Goal: Task Accomplishment & Management: Use online tool/utility

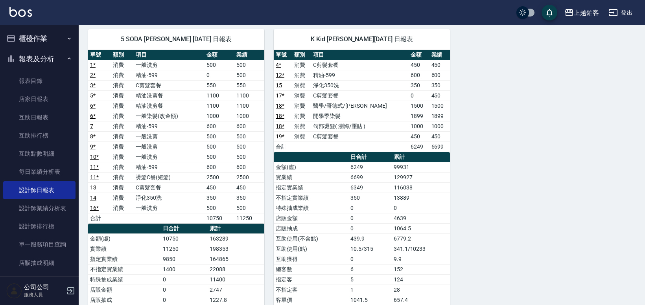
scroll to position [4, 0]
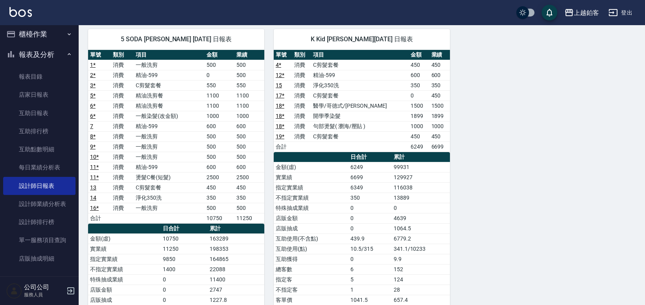
click at [20, 39] on button "櫃檯作業" at bounding box center [39, 34] width 72 height 20
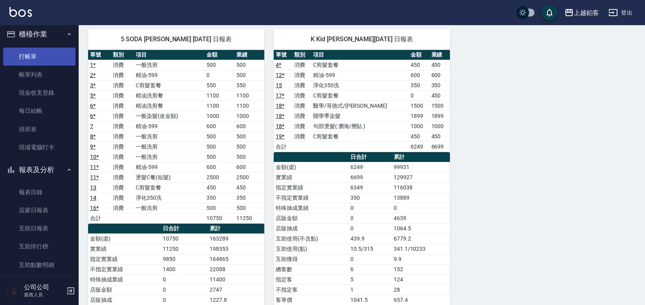
click at [31, 54] on link "打帳單" at bounding box center [39, 57] width 72 height 18
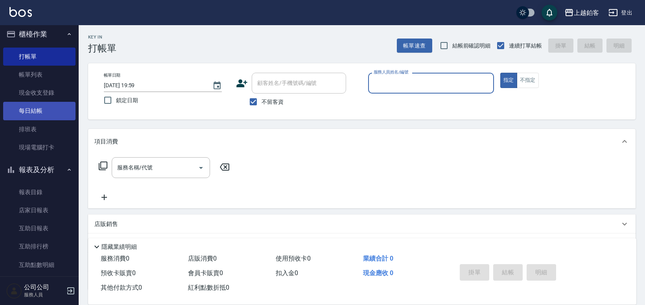
type input "ㄜ"
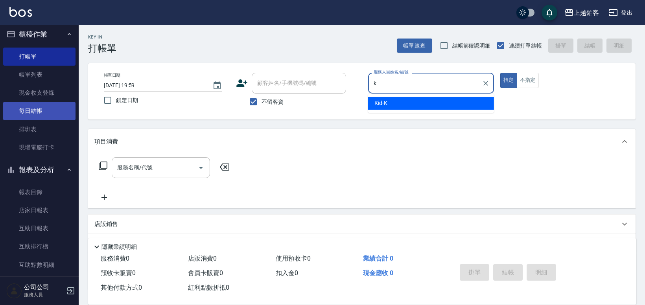
type input "Kid-K"
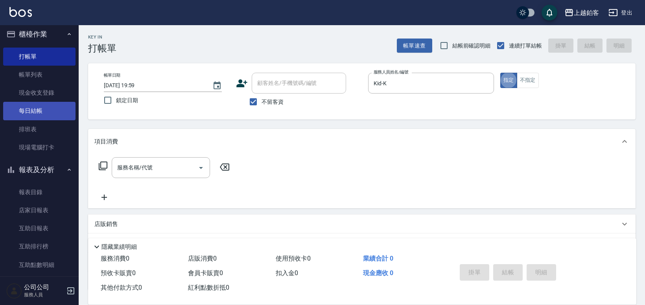
type button "true"
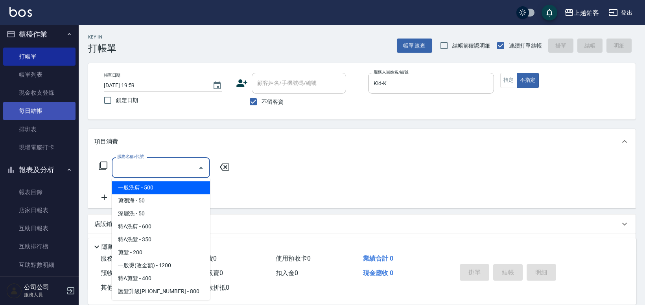
type input "一般洗剪(5)"
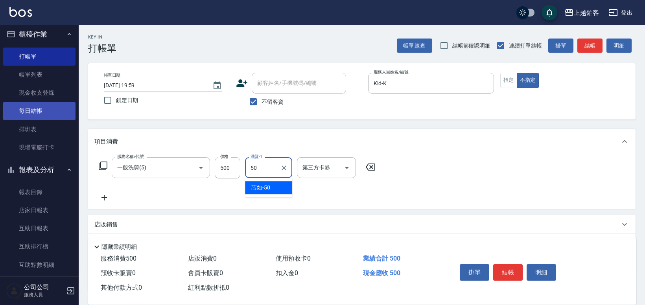
type input "芯如-50"
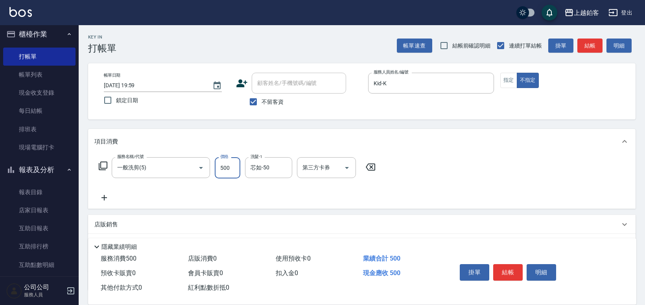
click at [235, 176] on input "500" at bounding box center [228, 167] width 26 height 21
type input "299"
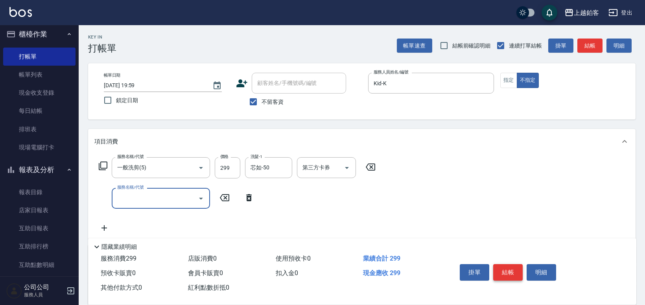
click at [514, 271] on button "結帳" at bounding box center [509, 272] width 30 height 17
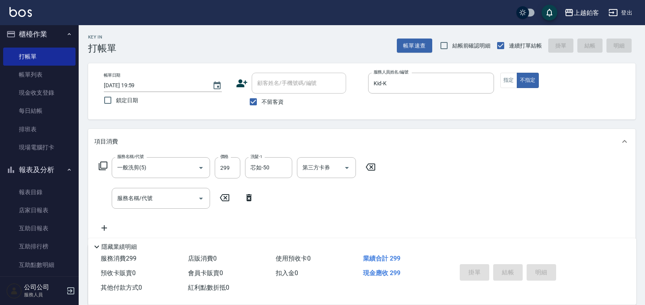
type input "2025/08/14 20:00"
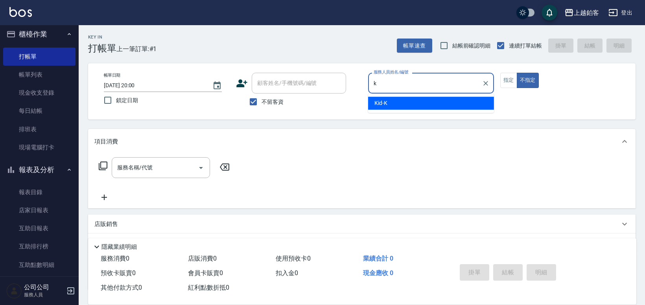
type input "Kid-K"
type button "false"
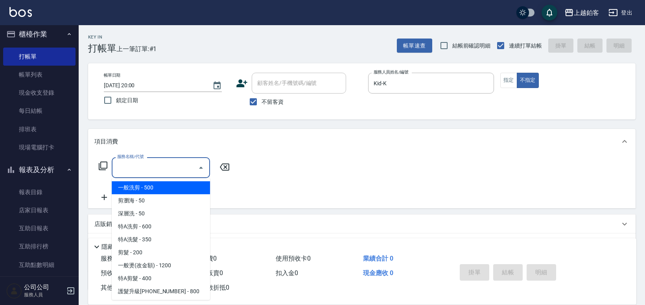
type input "一般洗剪(5)"
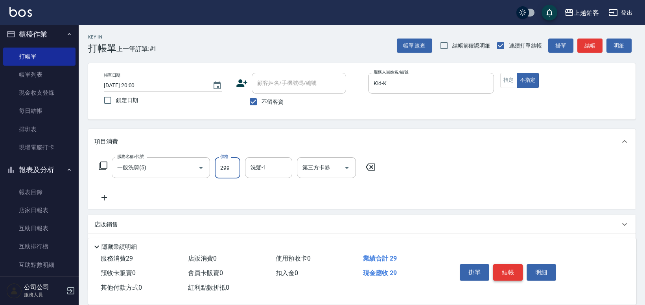
type input "299"
type input "芯如-50"
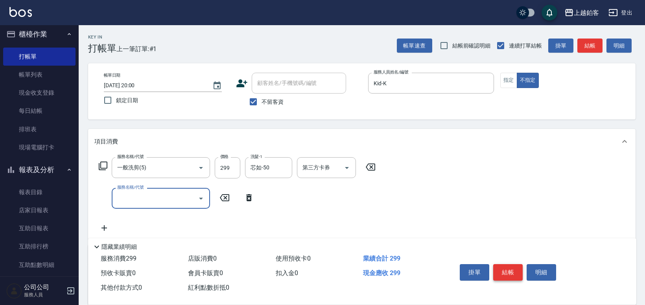
click at [512, 273] on button "結帳" at bounding box center [509, 272] width 30 height 17
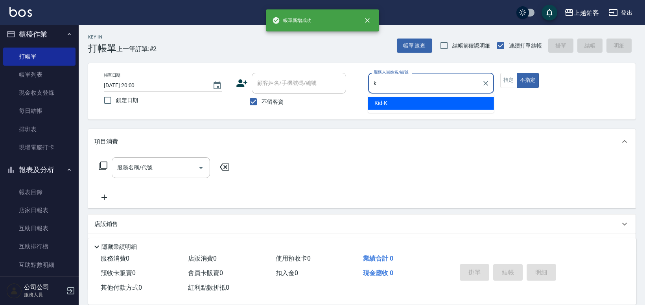
type input "Kid-K"
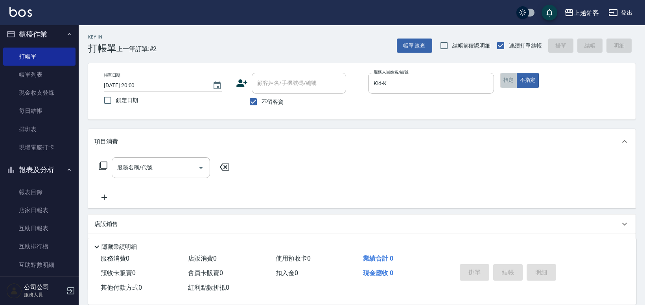
click at [515, 84] on button "指定" at bounding box center [509, 80] width 17 height 15
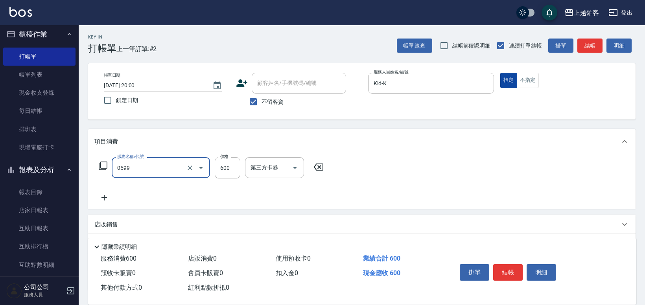
type input "精油-599(0599)"
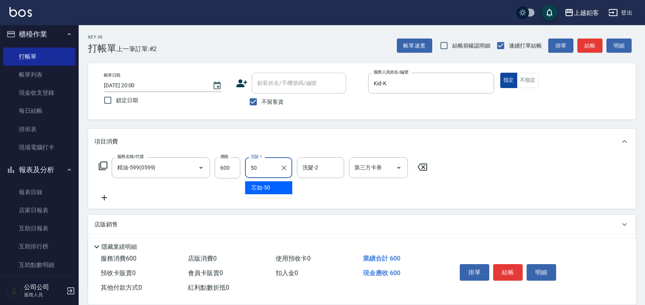
type input "芯如-50"
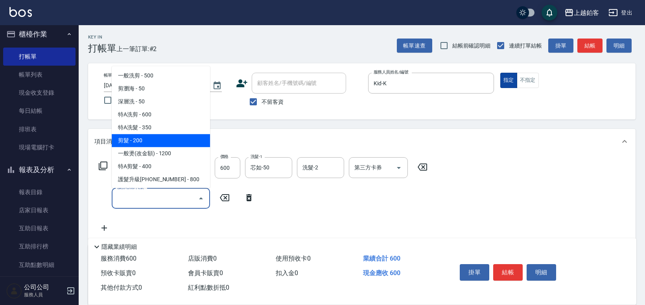
type input "剪髮(200)"
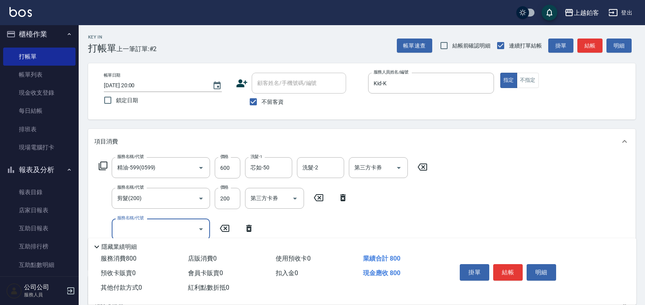
click at [518, 268] on button "結帳" at bounding box center [509, 272] width 30 height 17
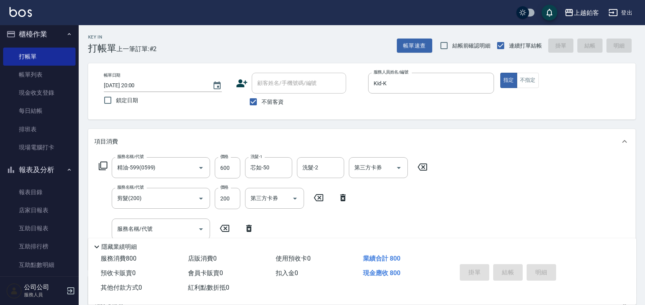
type input "2025/08/14 20:01"
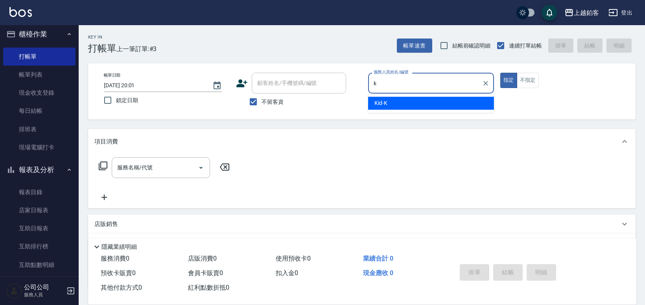
type input "Kid-K"
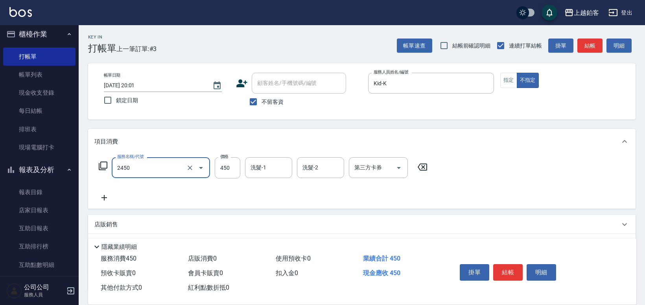
type input "C剪髮套餐(2450)"
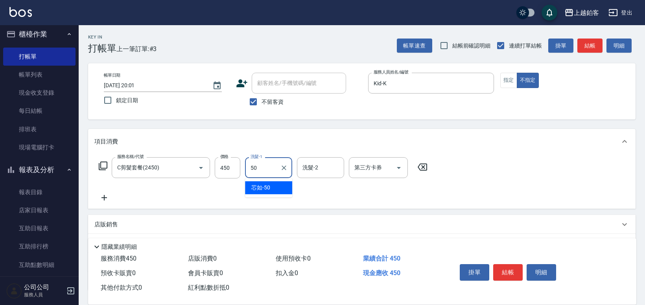
type input "芯如-50"
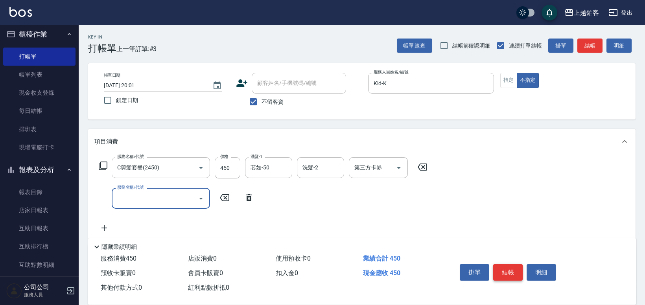
scroll to position [0, 0]
click at [515, 272] on button "結帳" at bounding box center [509, 272] width 30 height 17
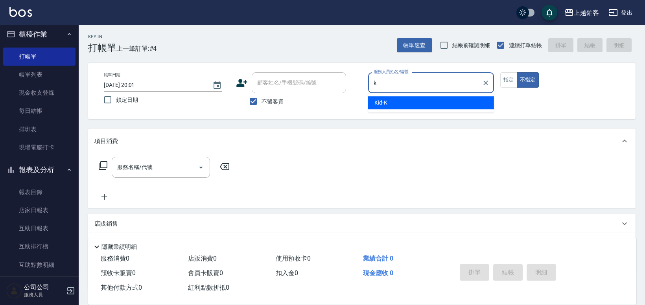
type input "Kid-K"
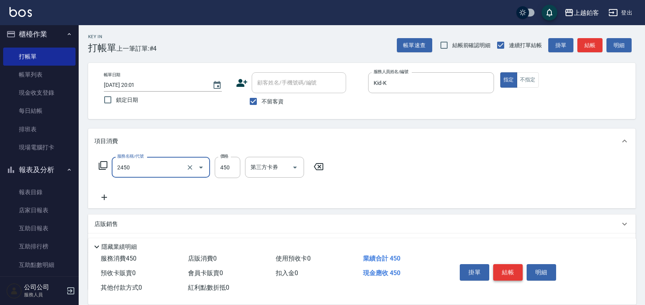
type input "C剪髮套餐(2450)"
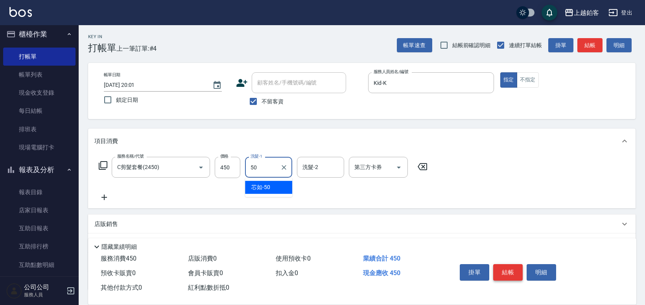
type input "芯如-50"
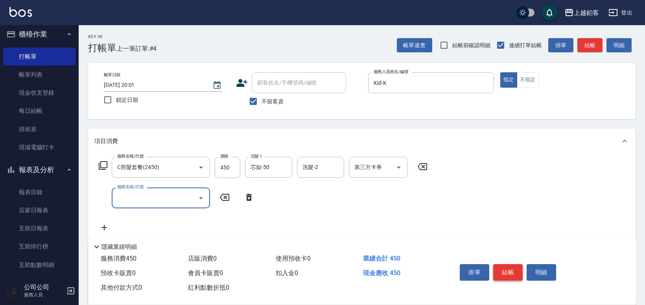
click at [516, 277] on button "結帳" at bounding box center [509, 272] width 30 height 17
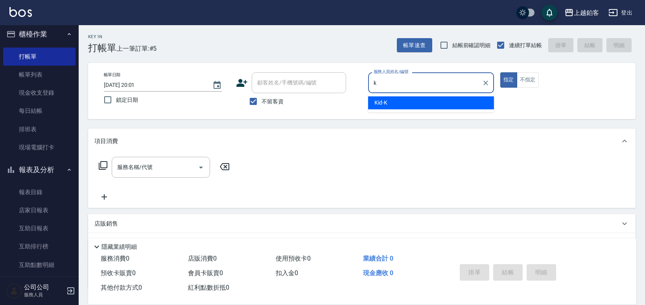
type input "Kid-K"
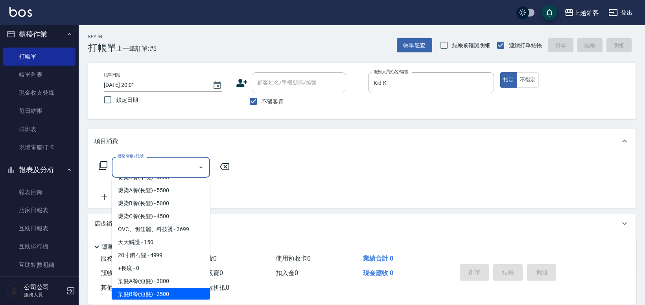
scroll to position [555, 0]
type input "染髮C餐(短髮)(5203)"
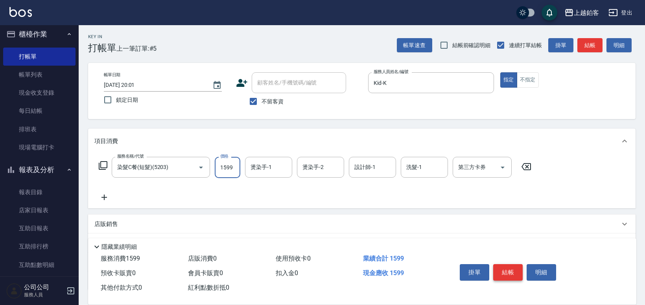
type input "1599"
type input "芯如-50"
type input "Kid-K"
type input "芯如-50"
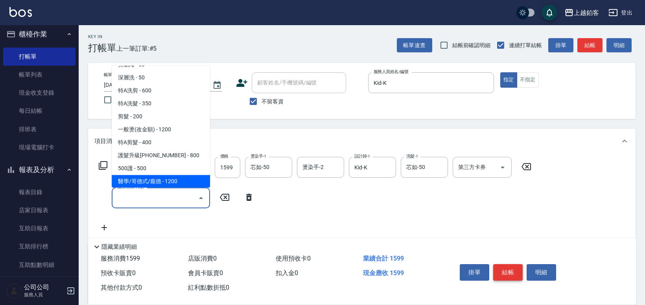
scroll to position [36, 0]
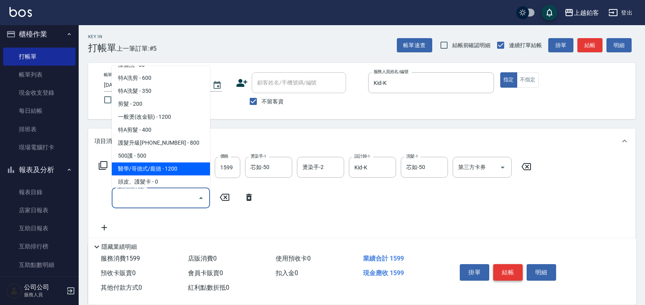
type input "醫學/哥德式/龐德(417)"
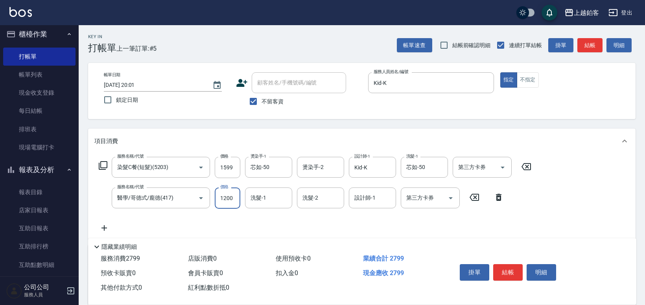
click at [226, 195] on input "1200" at bounding box center [228, 198] width 26 height 21
type input "800"
type input "芯如-50"
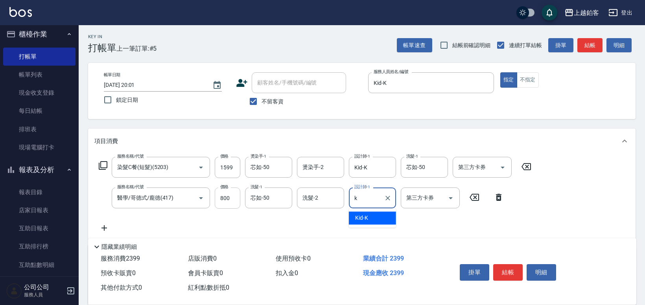
type input "Kid-K"
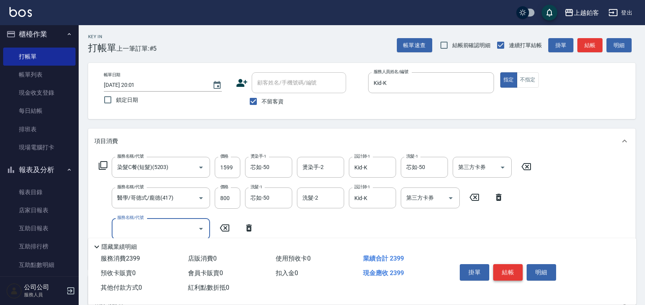
click at [498, 270] on button "結帳" at bounding box center [509, 272] width 30 height 17
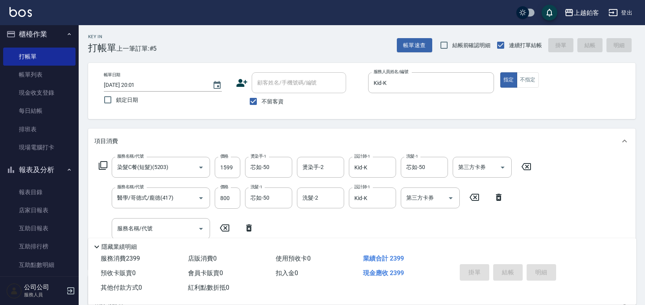
type input "2025/08/14 20:02"
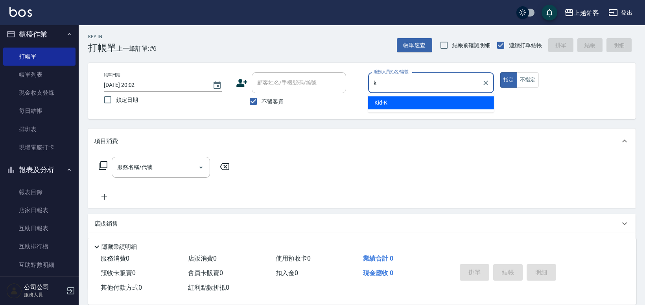
type input "Kid-K"
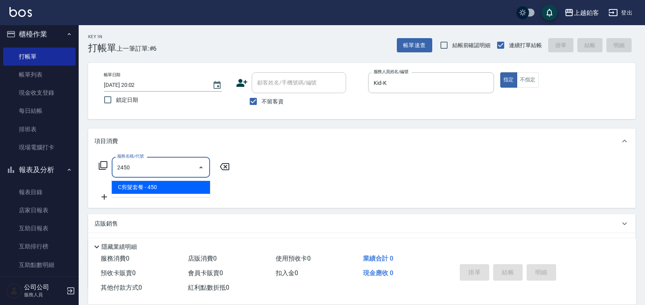
type input "C剪髮套餐(2450)"
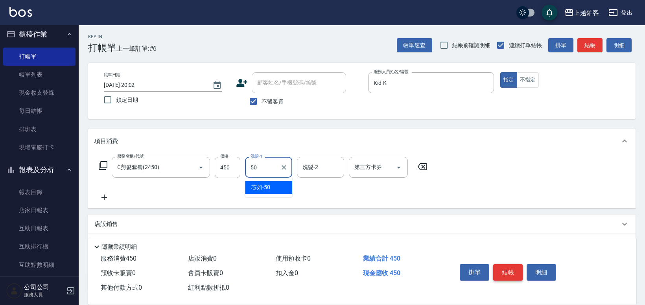
type input "芯如-50"
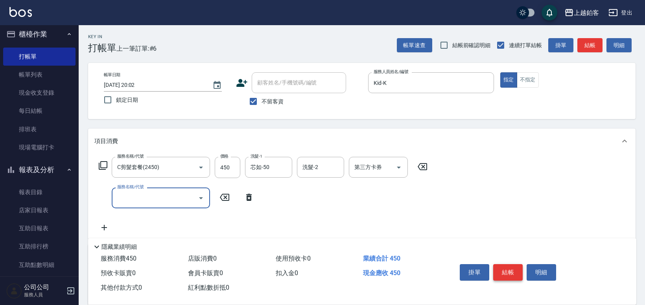
click at [523, 274] on button "結帳" at bounding box center [509, 272] width 30 height 17
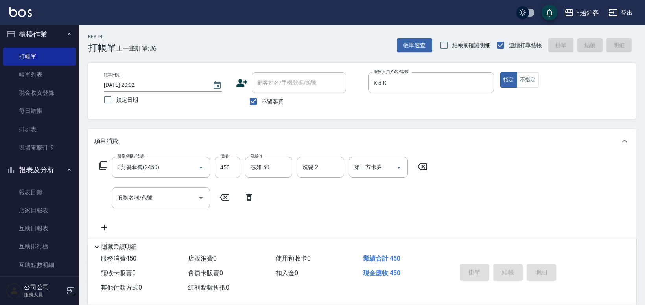
type input "2025/08/14 20:03"
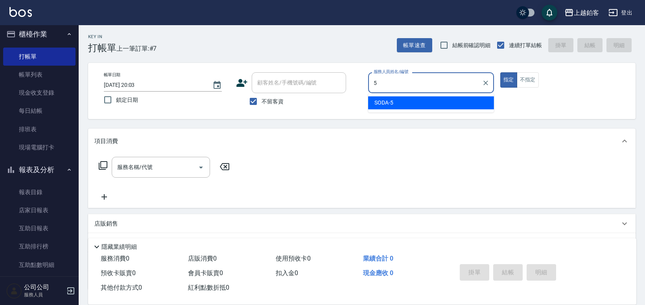
type input "SODA-5"
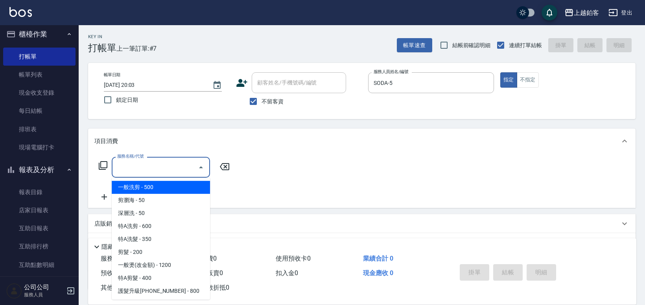
type input "一般洗剪(5)"
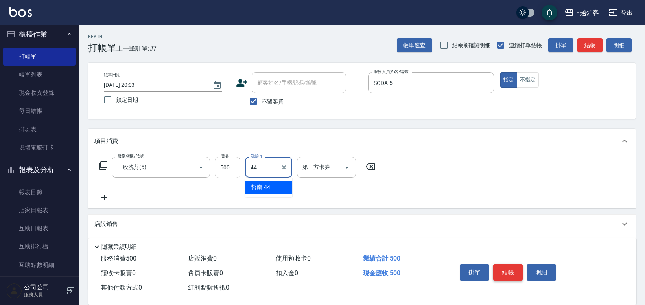
type input "哲南-44"
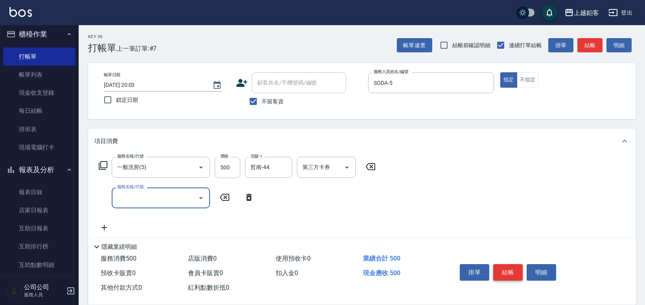
click at [510, 268] on button "結帳" at bounding box center [509, 272] width 30 height 17
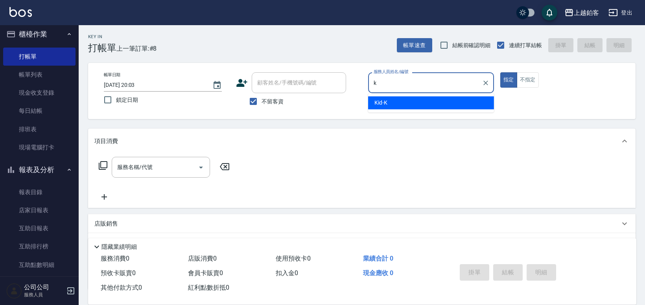
type input "Kid-K"
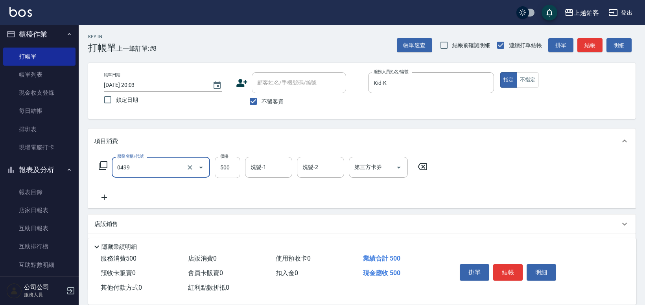
type input "去角質-499(0499)"
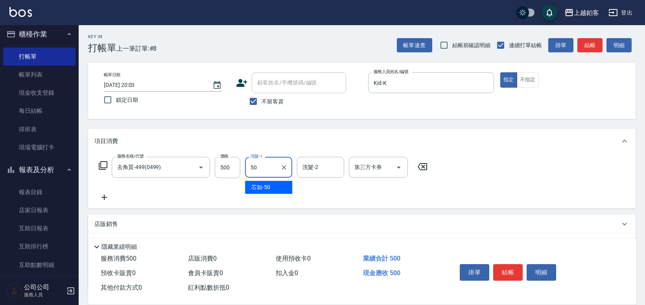
type input "芯如-50"
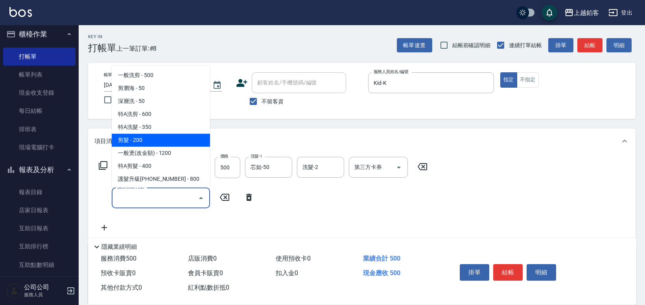
type input "剪髮(200)"
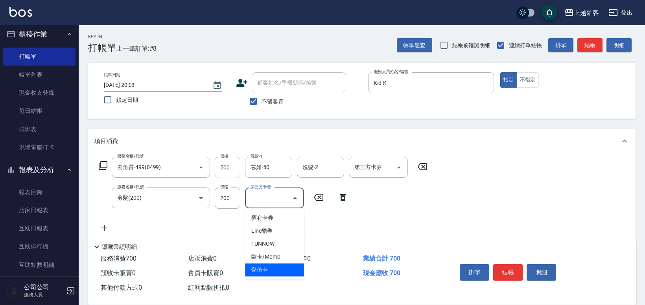
type input "儲值卡"
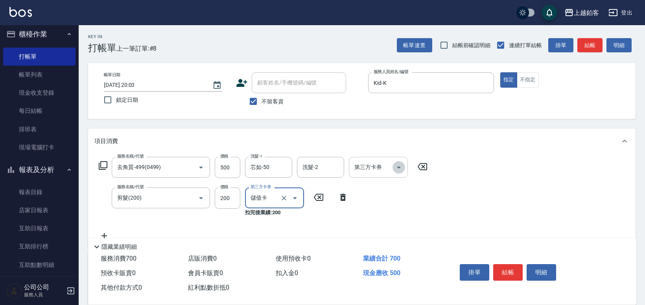
click at [404, 164] on button "Open" at bounding box center [399, 167] width 13 height 13
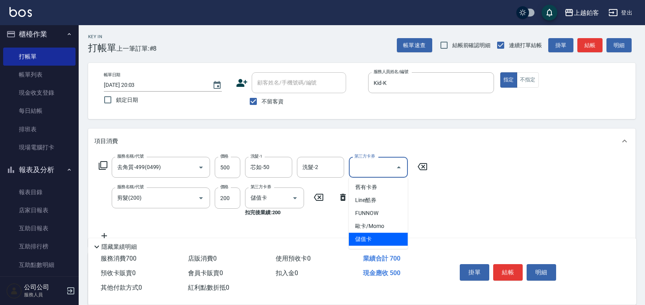
drag, startPoint x: 367, startPoint y: 236, endPoint x: 371, endPoint y: 238, distance: 4.1
click at [368, 236] on span "儲值卡" at bounding box center [378, 239] width 59 height 13
type input "儲值卡"
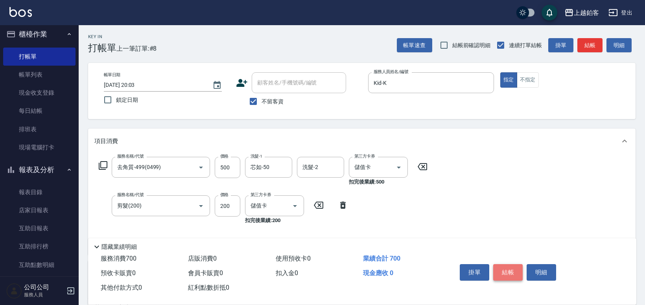
click at [498, 266] on button "結帳" at bounding box center [509, 272] width 30 height 17
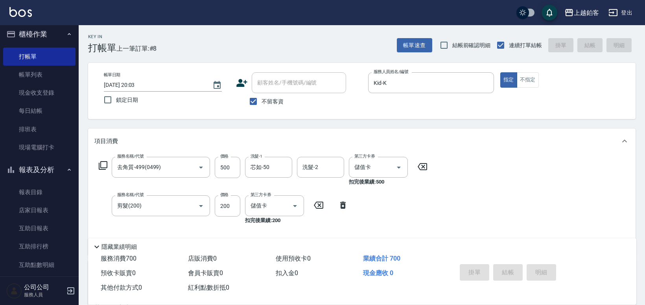
type input "2025/08/14 20:04"
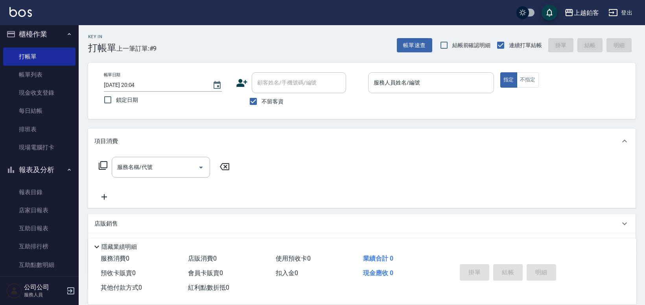
click at [408, 90] on div "服務人員姓名/編號" at bounding box center [431, 82] width 126 height 21
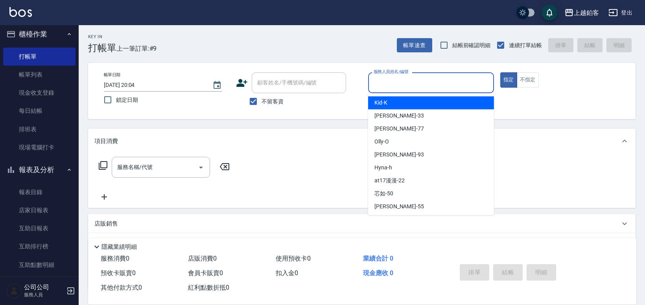
type input "l"
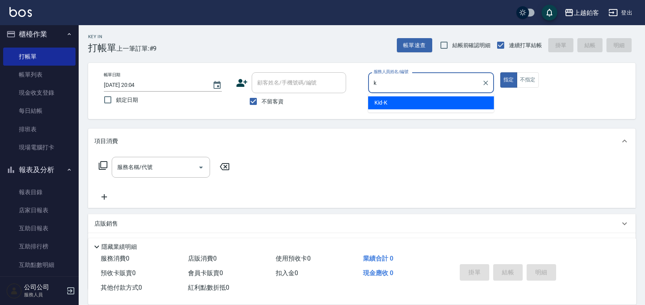
type input "Kid-K"
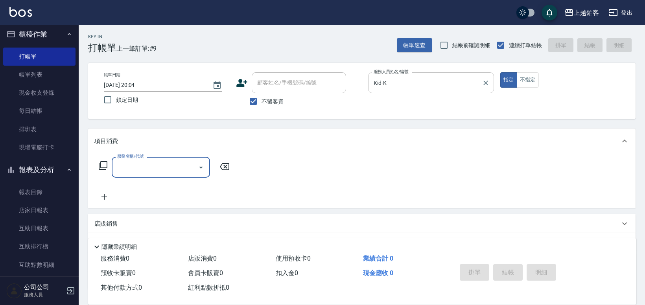
type input "1"
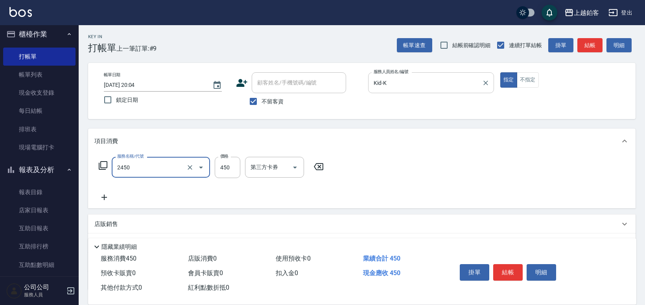
type input "C剪髮套餐(2450)"
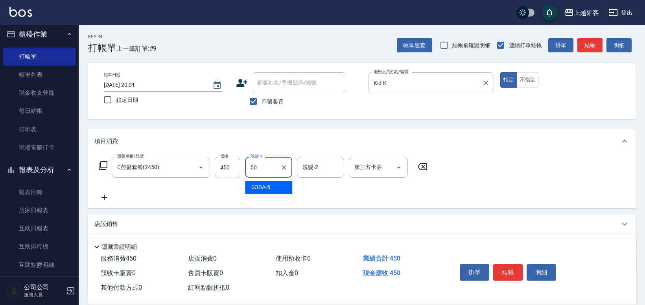
type input "芯如-50"
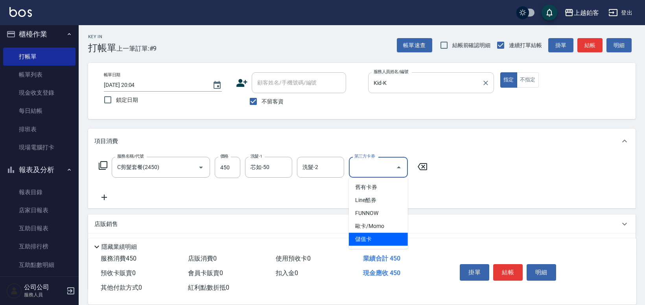
type input "儲值卡"
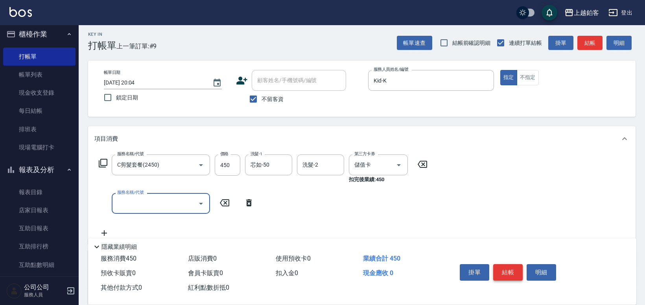
scroll to position [4, 0]
click at [518, 270] on button "結帳" at bounding box center [509, 272] width 30 height 17
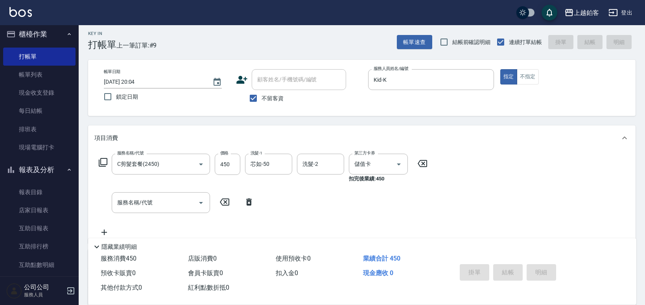
type input "2025/08/14 20:48"
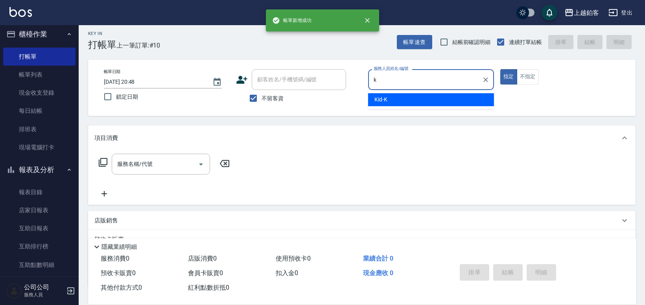
type input "Kid-K"
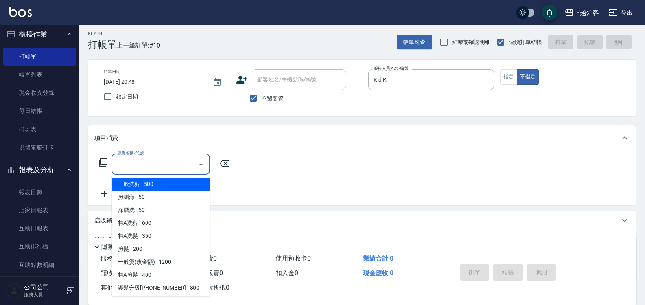
type input "一般洗剪(5)"
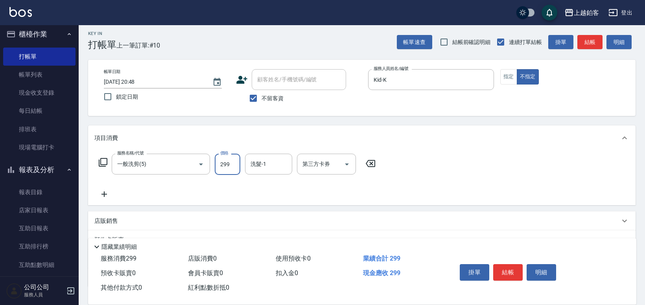
type input "299"
type input "59"
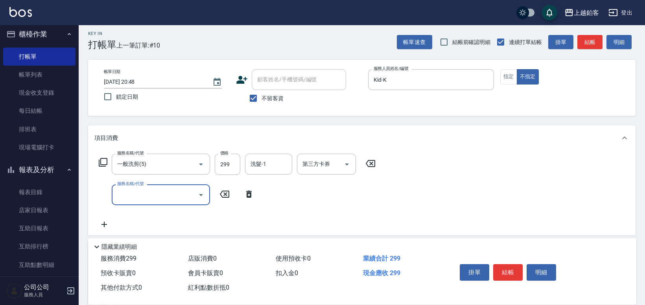
scroll to position [0, 0]
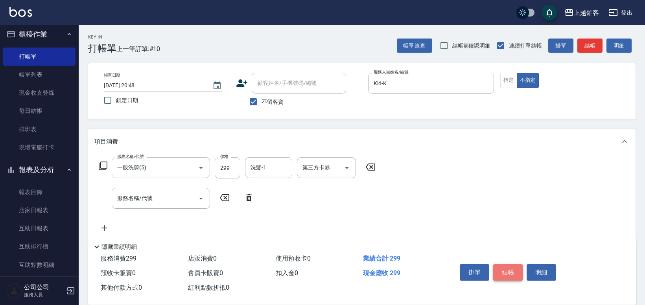
click at [516, 277] on button "結帳" at bounding box center [509, 272] width 30 height 17
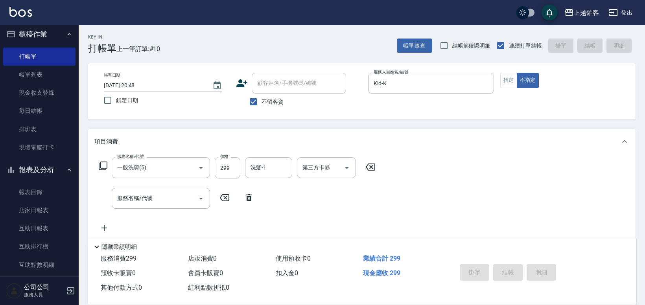
type input "2025/08/14 20:49"
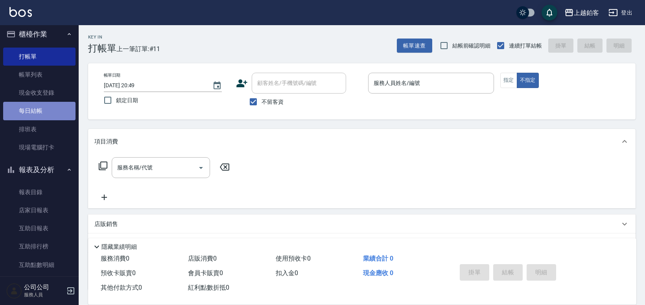
click at [44, 113] on link "每日結帳" at bounding box center [39, 111] width 72 height 18
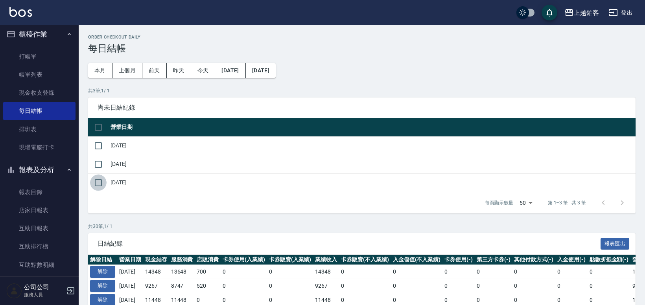
click at [100, 182] on input "checkbox" at bounding box center [98, 183] width 17 height 17
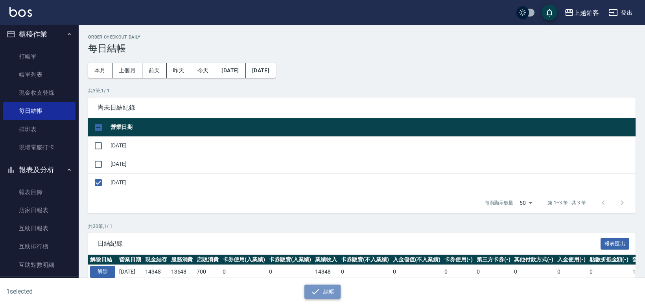
drag, startPoint x: 326, startPoint y: 290, endPoint x: 322, endPoint y: 290, distance: 4.0
click at [326, 290] on button "結帳" at bounding box center [323, 292] width 37 height 15
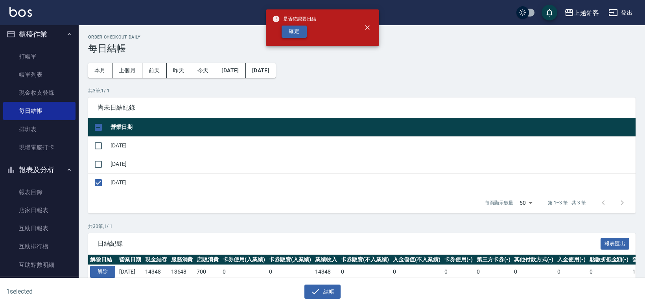
click at [297, 34] on button "確定" at bounding box center [294, 32] width 25 height 12
checkbox input "false"
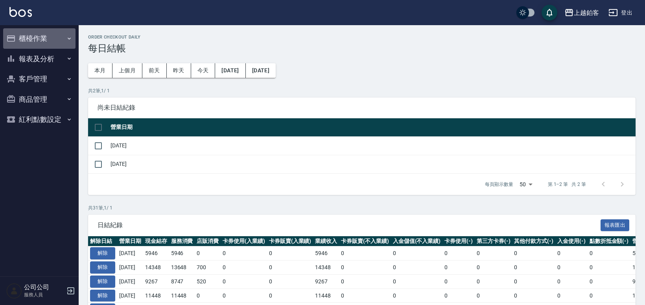
click at [45, 39] on button "櫃檯作業" at bounding box center [39, 38] width 72 height 20
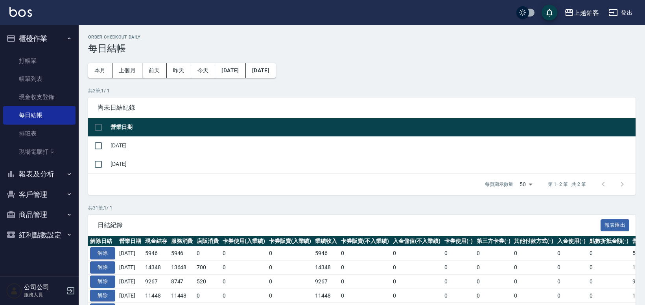
click at [43, 177] on button "報表及分析" at bounding box center [39, 174] width 72 height 20
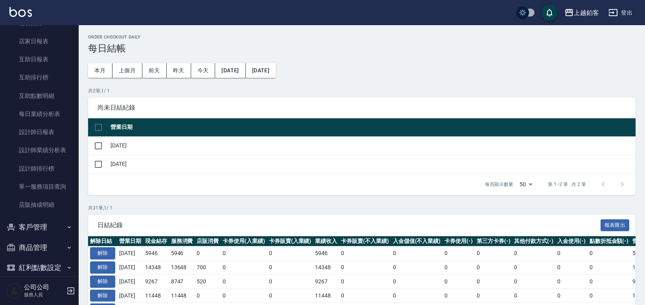
scroll to position [184, 0]
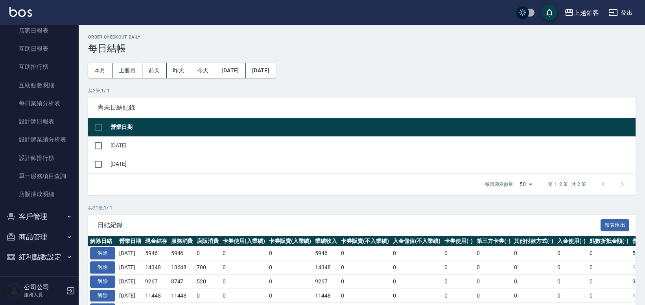
click at [43, 218] on button "客戶管理" at bounding box center [39, 217] width 72 height 20
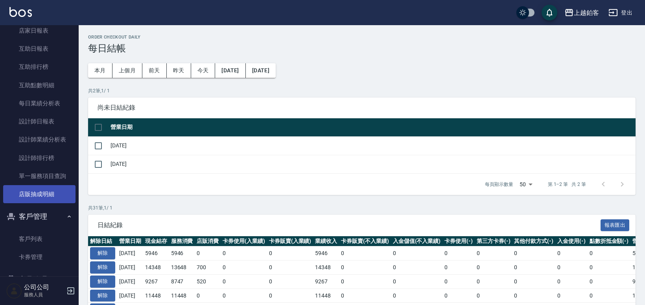
scroll to position [227, 0]
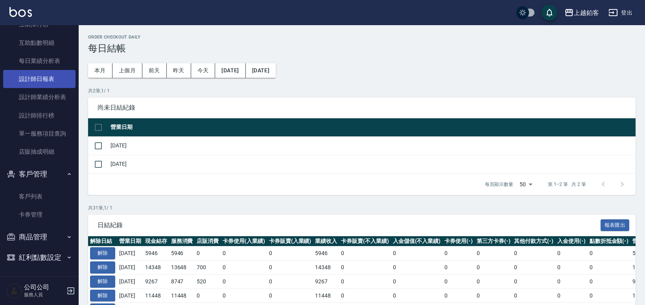
click at [48, 78] on link "設計師日報表" at bounding box center [39, 79] width 72 height 18
